Goal: Information Seeking & Learning: Learn about a topic

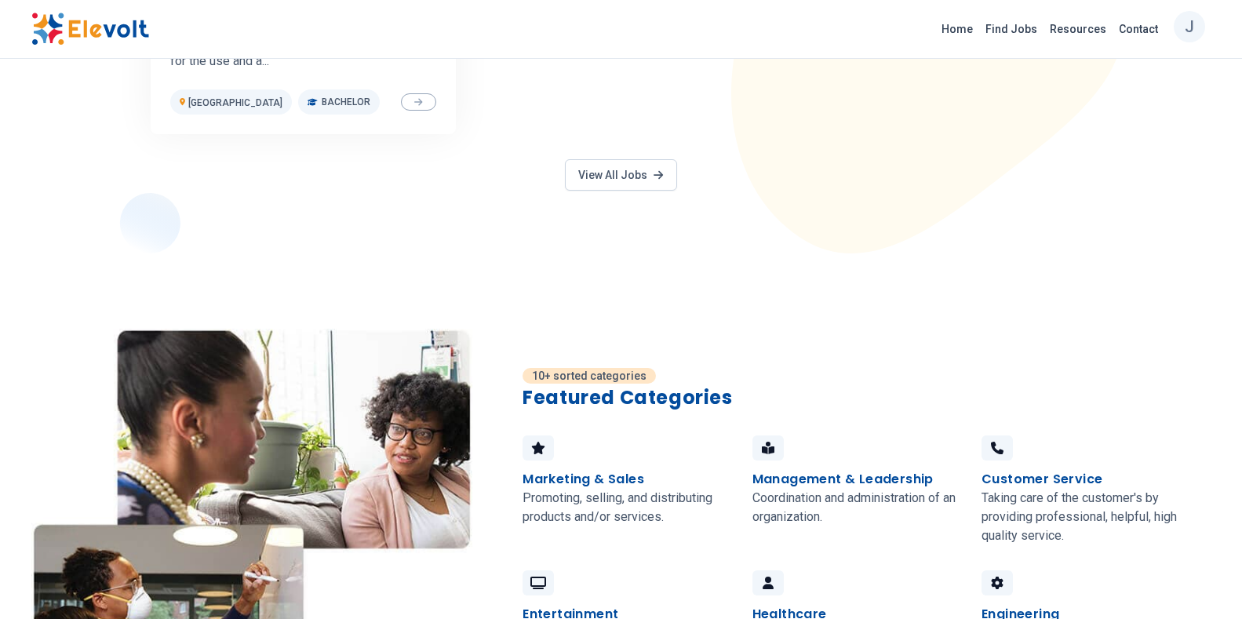
scroll to position [863, 0]
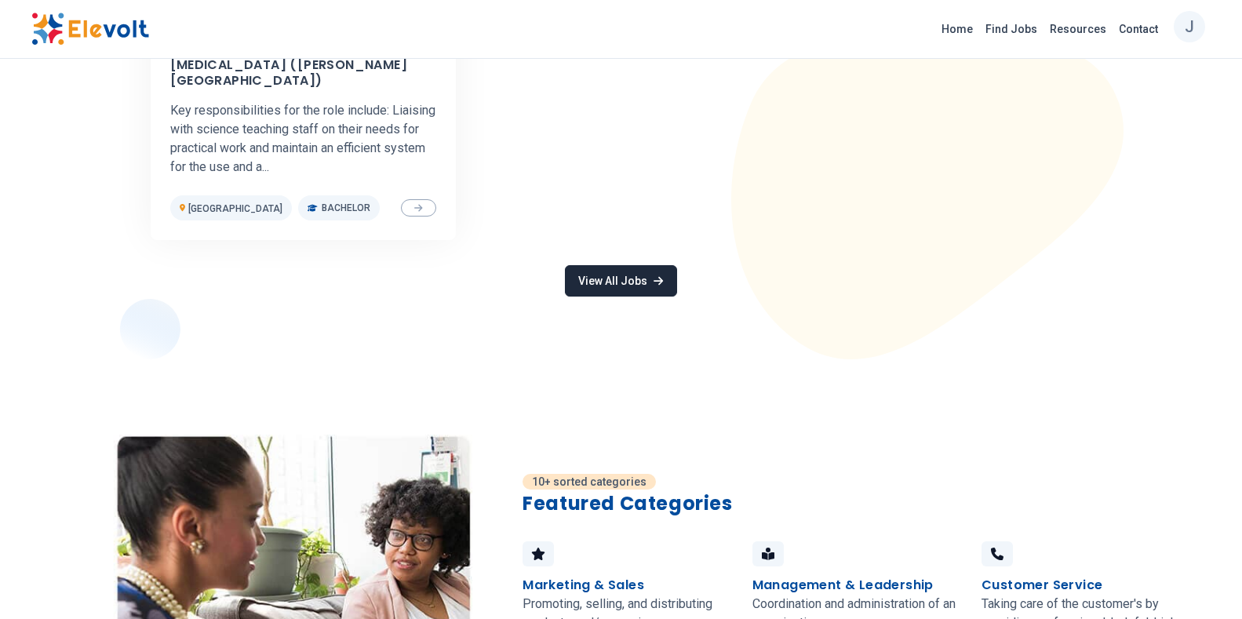
click at [589, 272] on link "View All Jobs" at bounding box center [620, 280] width 111 height 31
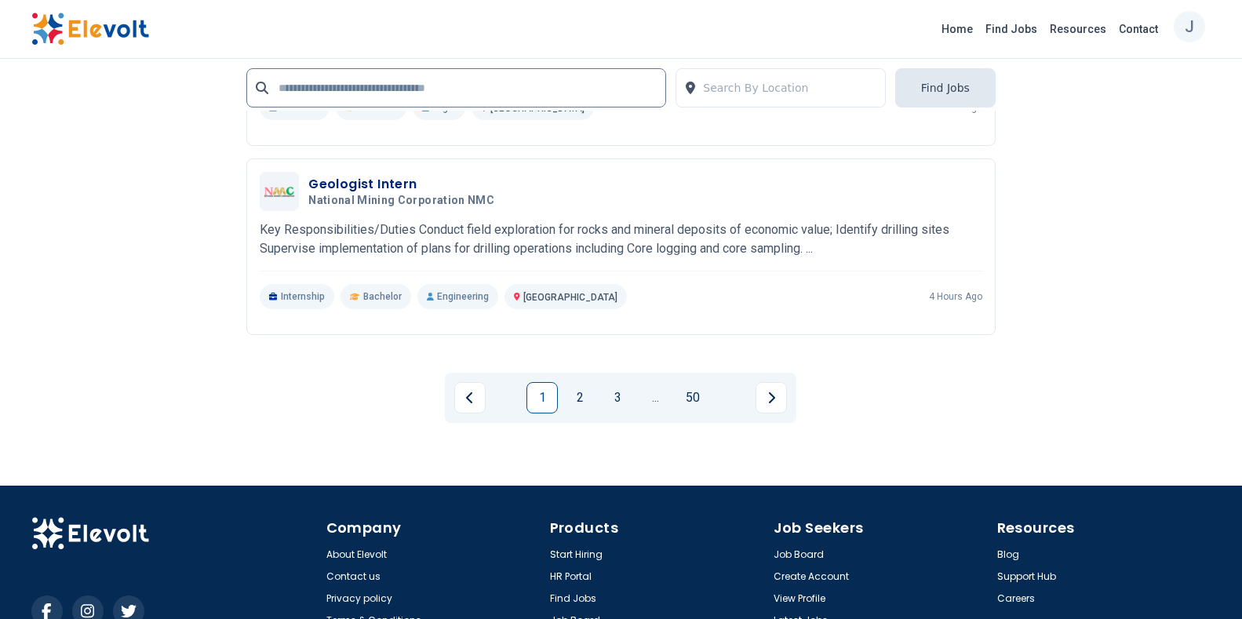
scroll to position [3531, 0]
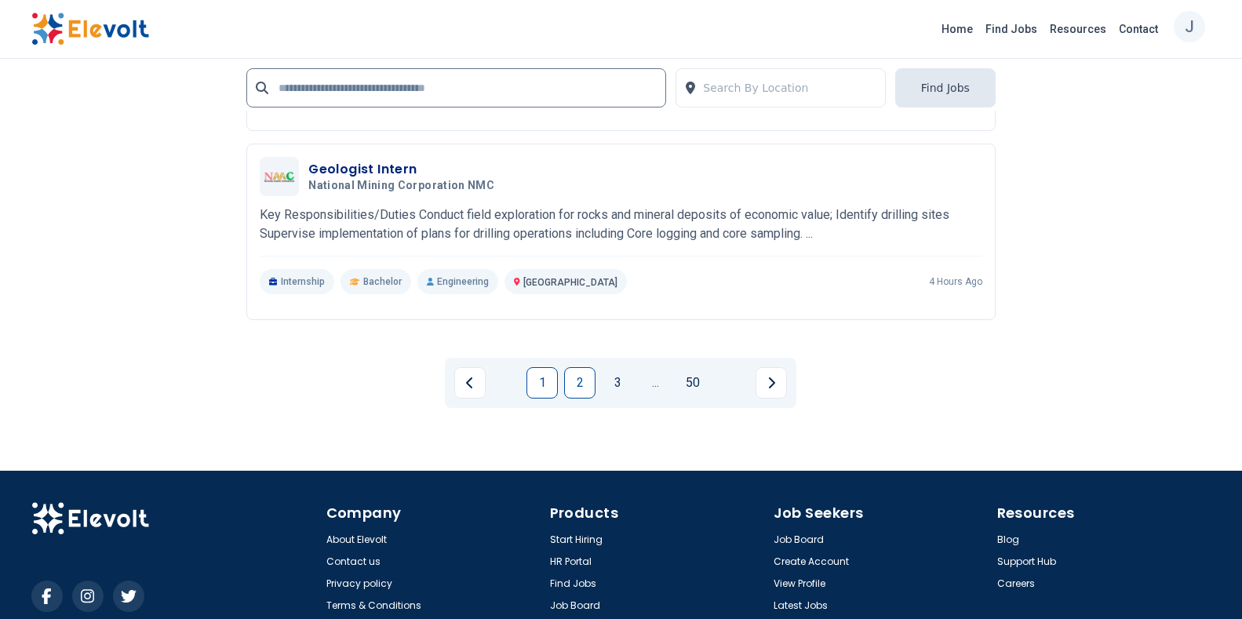
click at [573, 389] on link "2" at bounding box center [579, 382] width 31 height 31
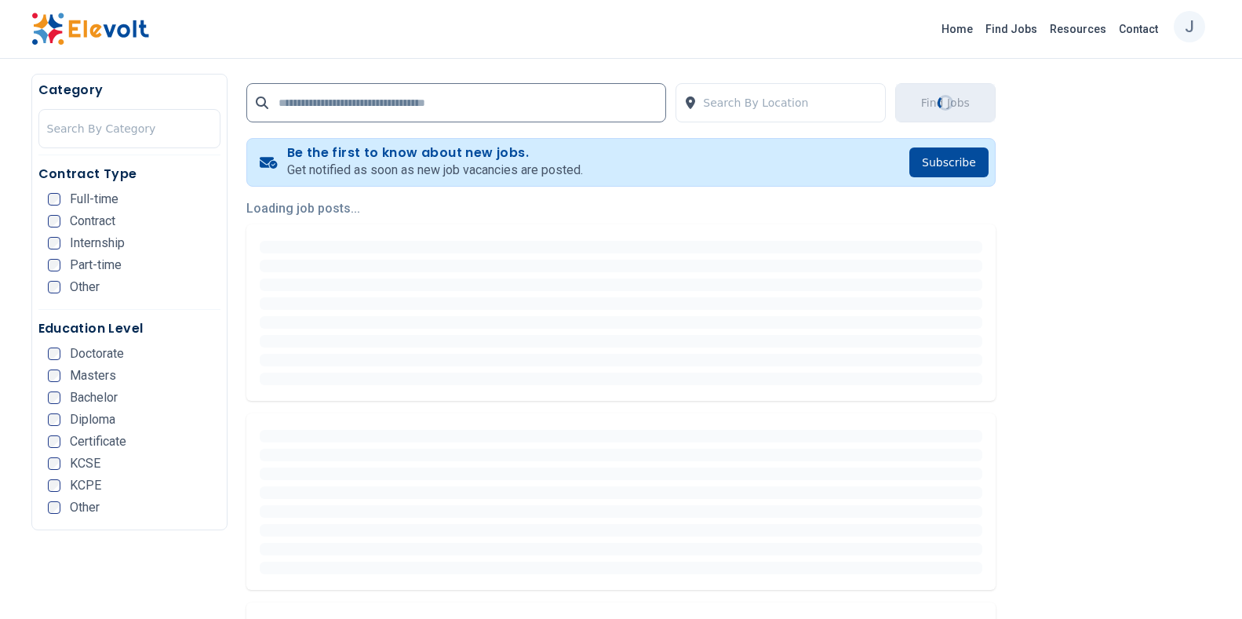
scroll to position [314, 0]
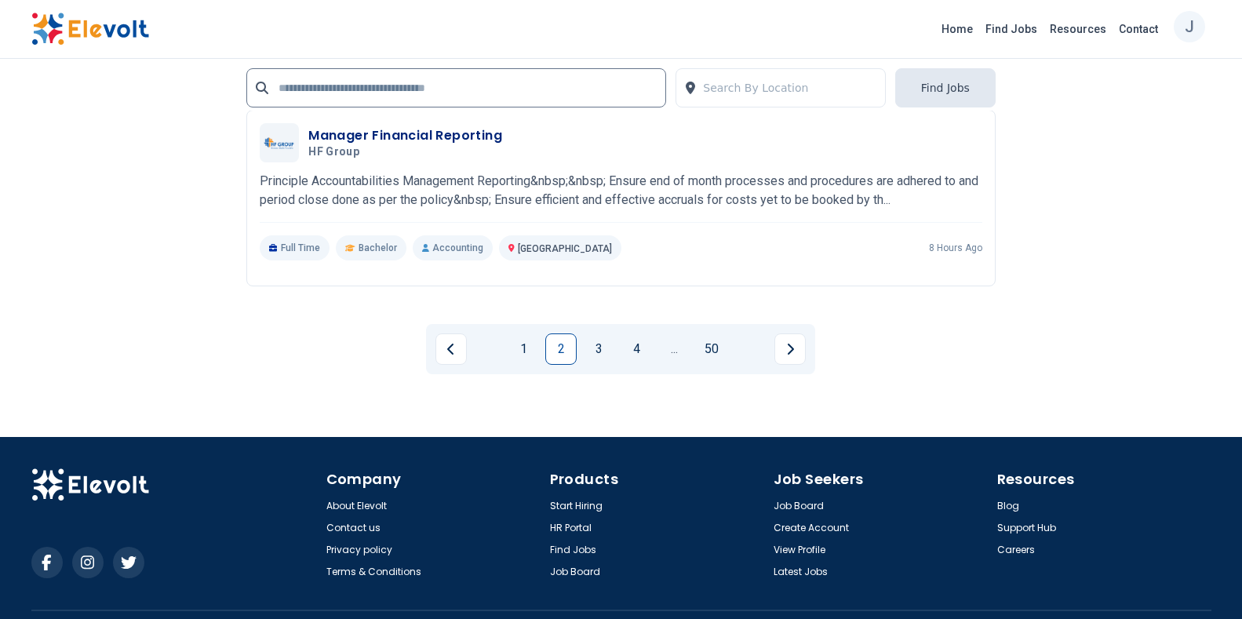
scroll to position [3609, 0]
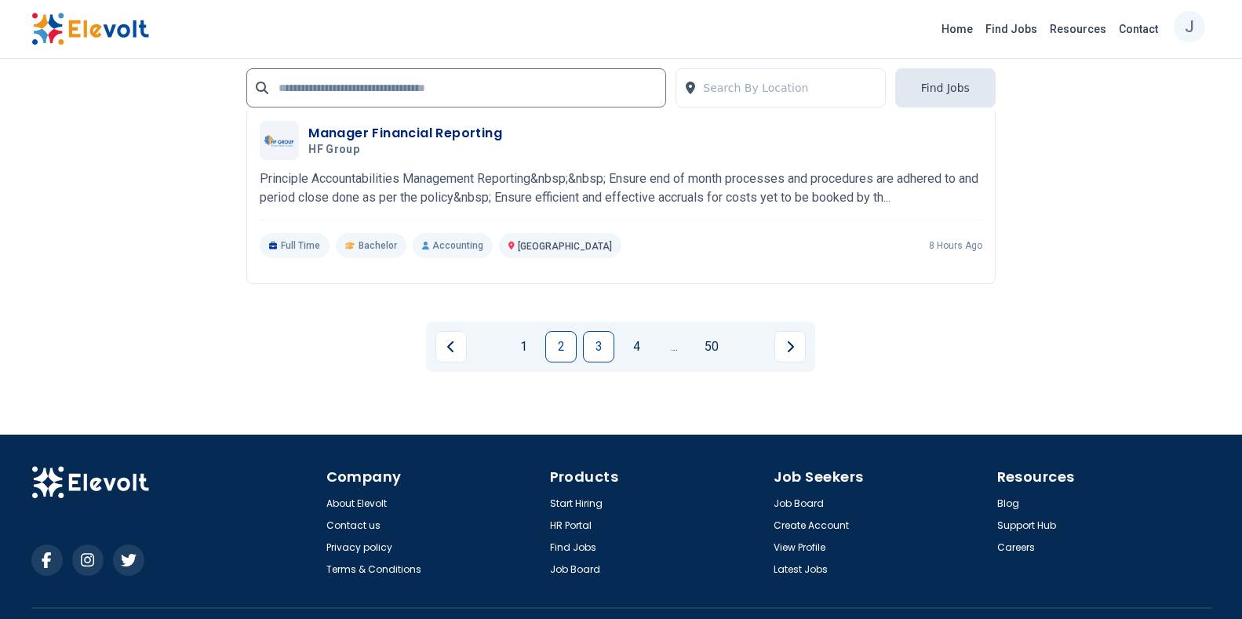
click at [595, 344] on link "3" at bounding box center [598, 346] width 31 height 31
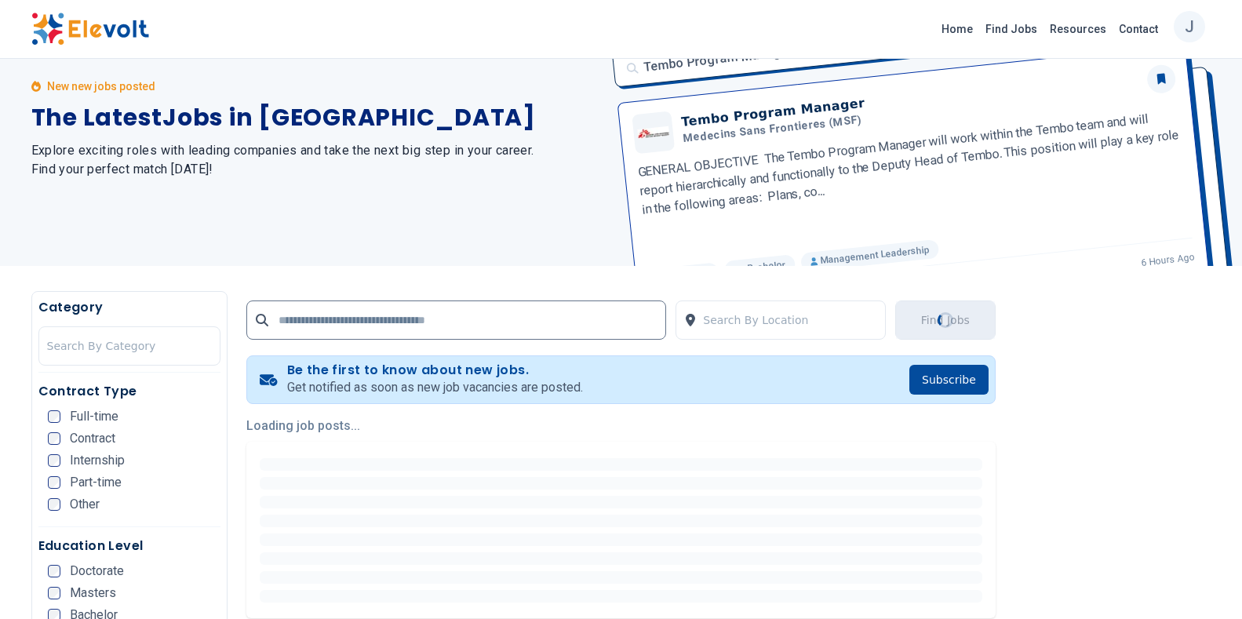
scroll to position [0, 0]
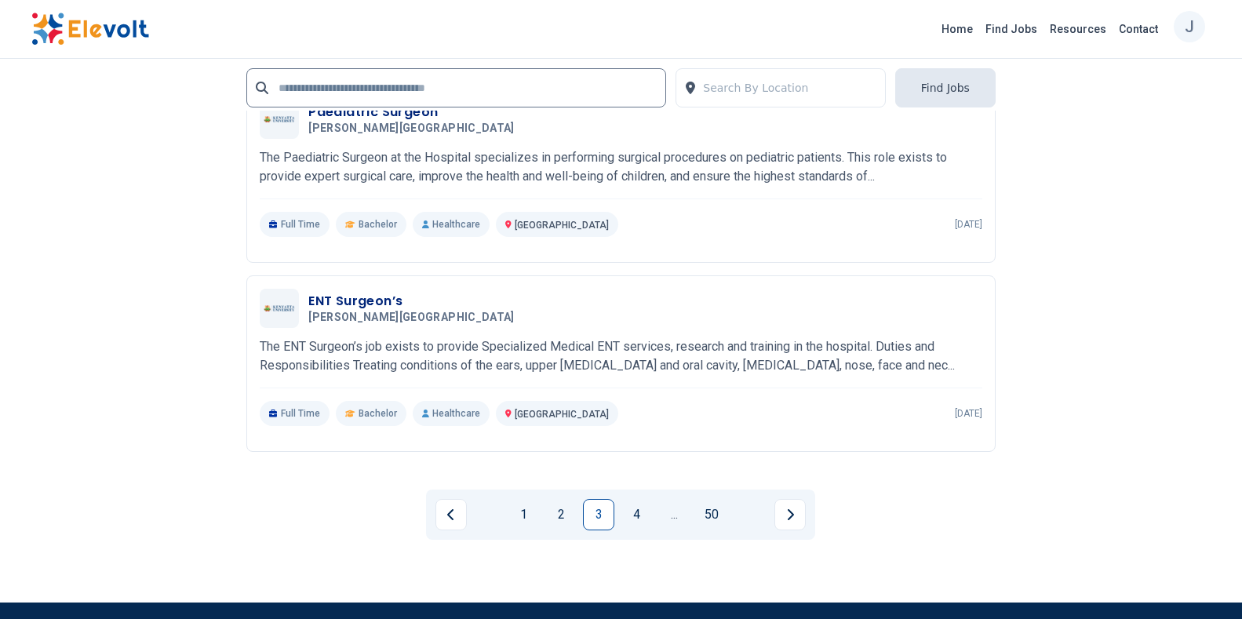
scroll to position [3374, 0]
